Goal: Navigation & Orientation: Find specific page/section

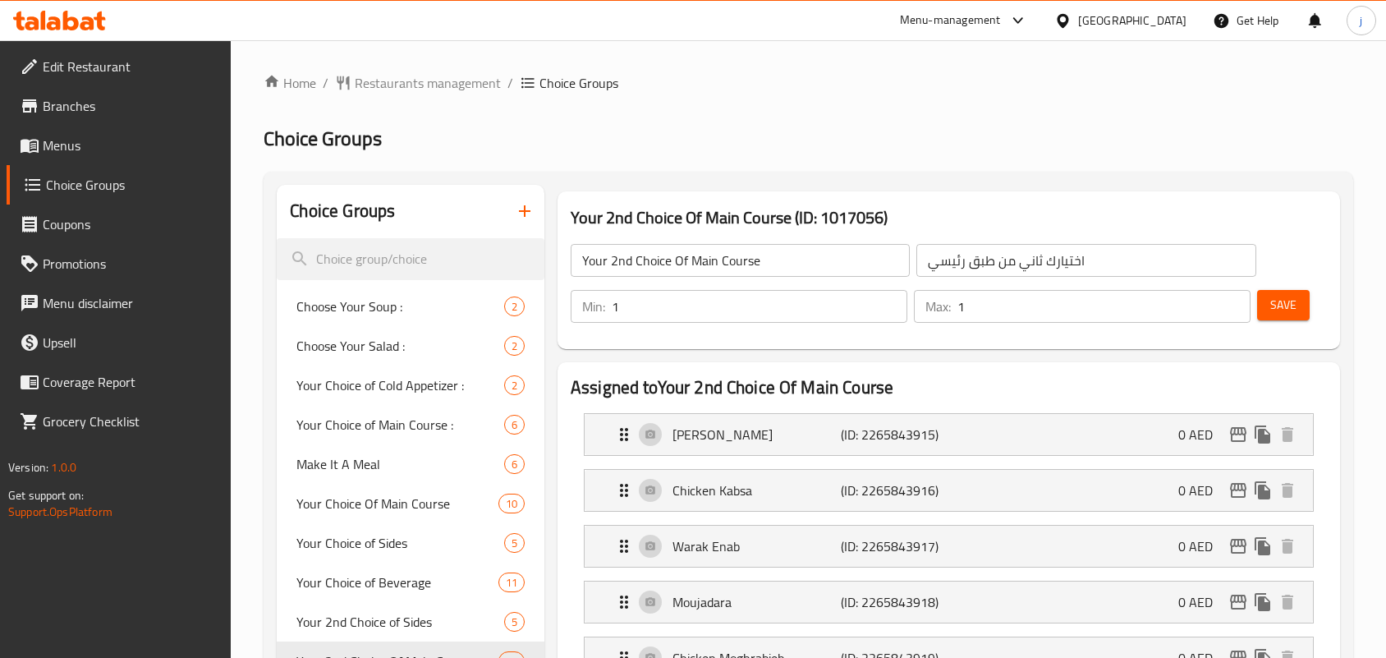
scroll to position [103, 0]
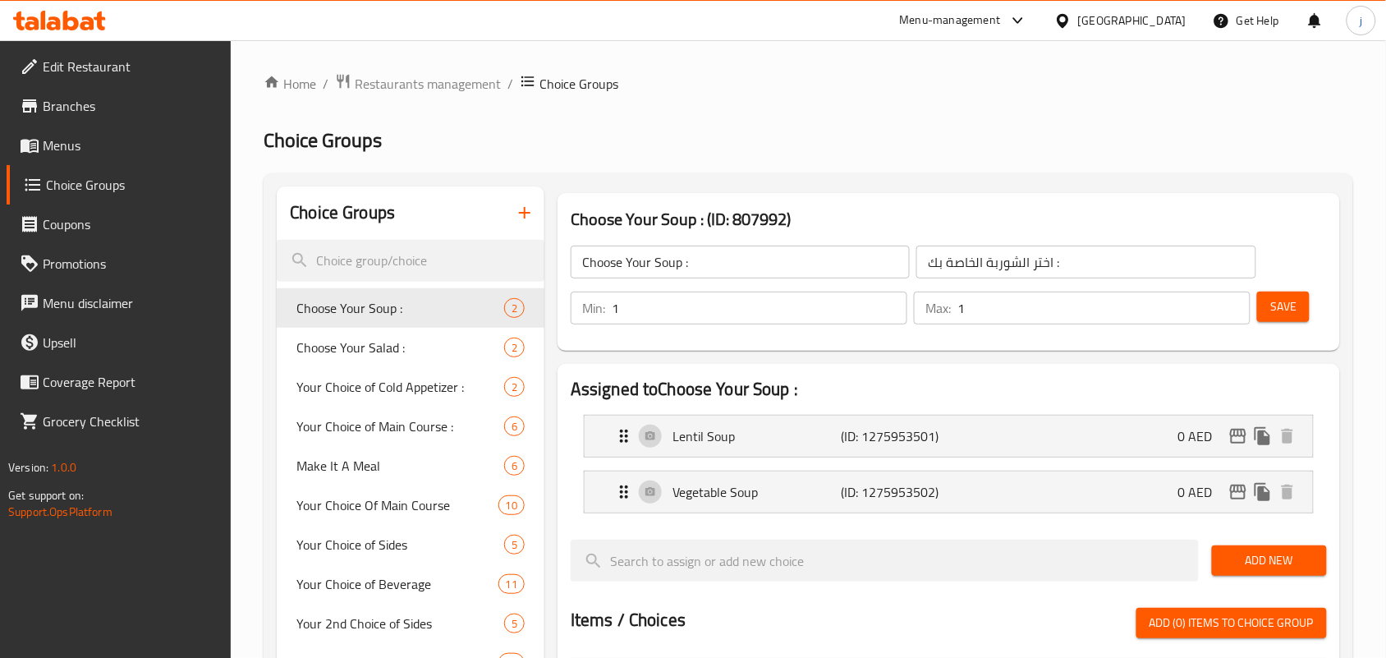
click at [395, 68] on div "Home / Restaurants management / Choice Groups Choice Groups Choice Groups Choos…" at bounding box center [808, 633] width 1155 height 1186
click at [396, 83] on span "Restaurants management" at bounding box center [428, 84] width 146 height 20
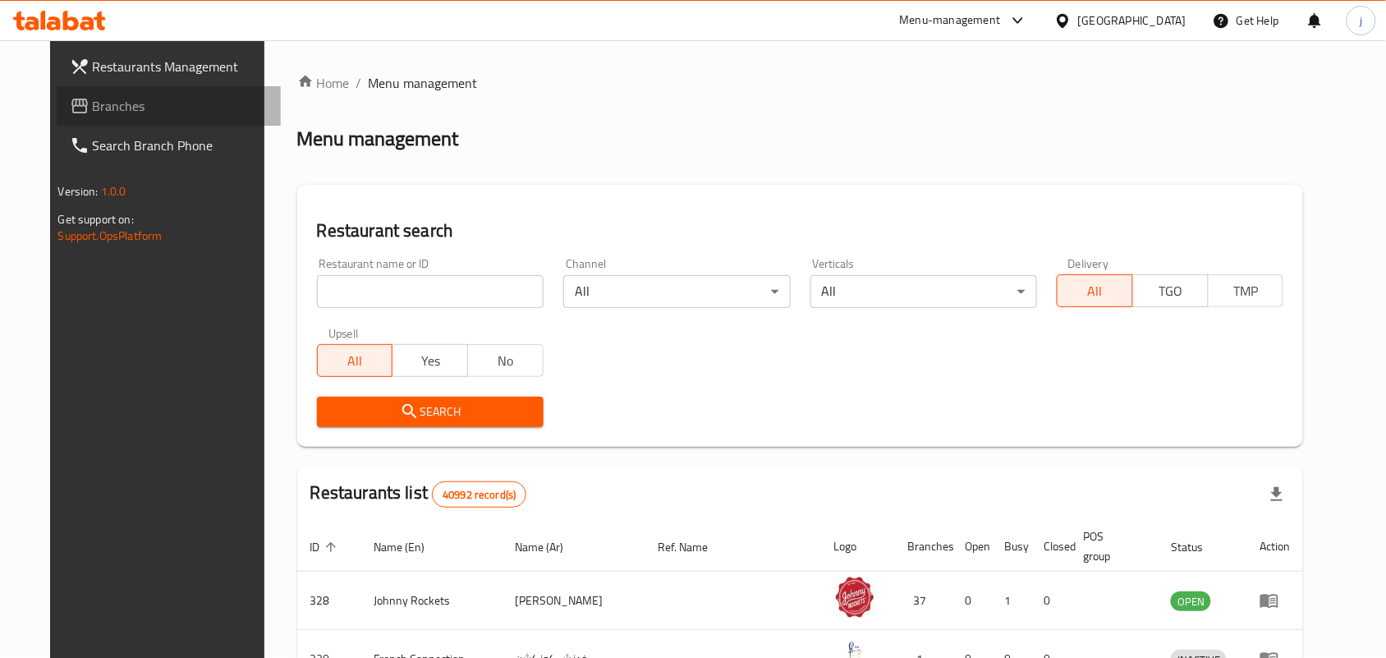
click at [93, 96] on span "Branches" at bounding box center [181, 106] width 176 height 20
